Goal: Task Accomplishment & Management: Complete application form

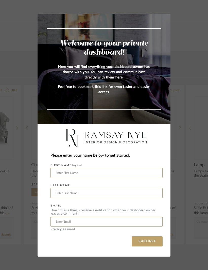
click at [121, 172] on input "text" at bounding box center [106, 173] width 112 height 10
click at [99, 170] on input "text" at bounding box center [106, 173] width 112 height 10
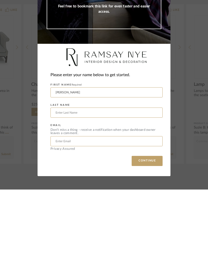
type input "[PERSON_NAME]"
click at [67, 188] on input "text" at bounding box center [106, 193] width 112 height 10
type input "P"
type input "[PERSON_NAME]"
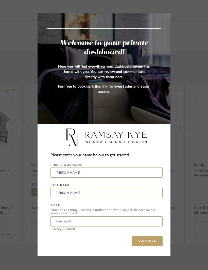
click at [83, 221] on input "text" at bounding box center [106, 222] width 112 height 10
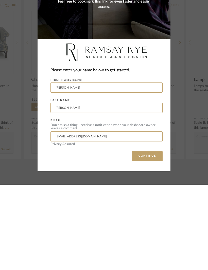
type input "[EMAIL_ADDRESS][DOMAIN_NAME]"
click at [150, 236] on button "CONTINUE" at bounding box center [146, 241] width 31 height 10
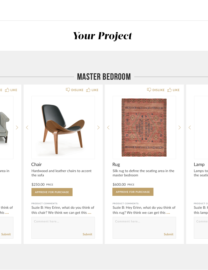
scroll to position [0, 0]
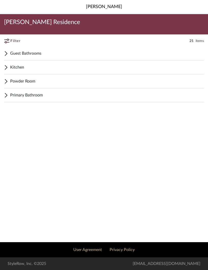
click at [35, 53] on span "Guest Bathrooms" at bounding box center [106, 53] width 193 height 6
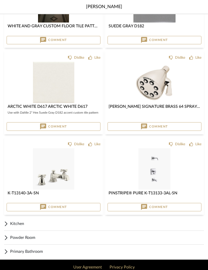
scroll to position [94, 0]
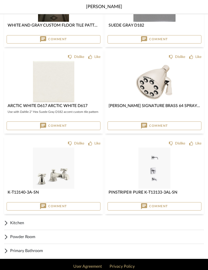
click at [33, 251] on span "Primary Bathroom" at bounding box center [106, 251] width 193 height 6
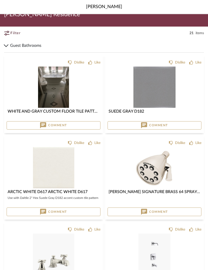
scroll to position [0, 0]
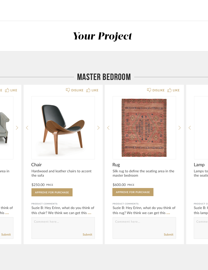
scroll to position [0, 0]
